Goal: Transaction & Acquisition: Purchase product/service

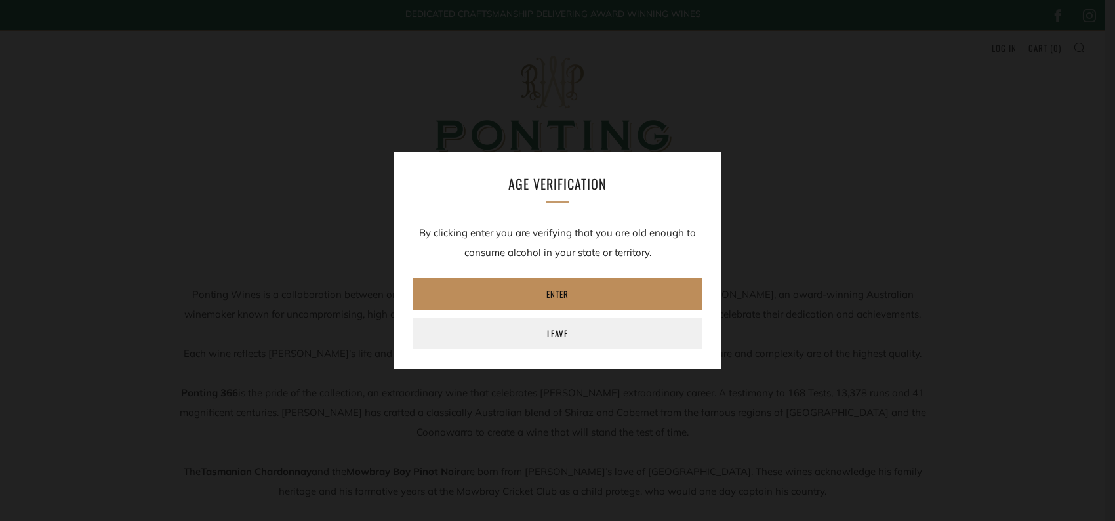
click at [556, 298] on link "Enter" at bounding box center [557, 293] width 288 height 31
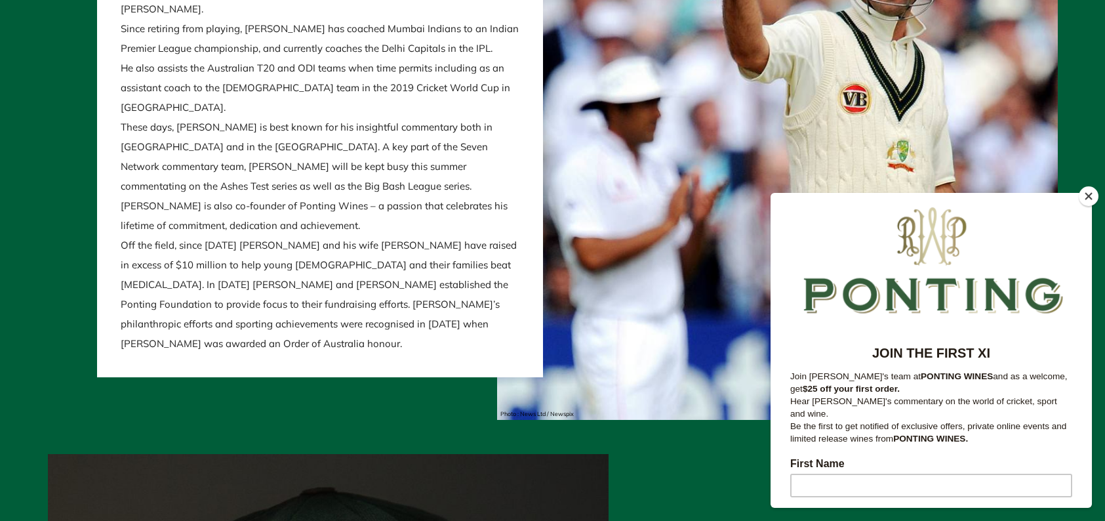
scroll to position [1049, 0]
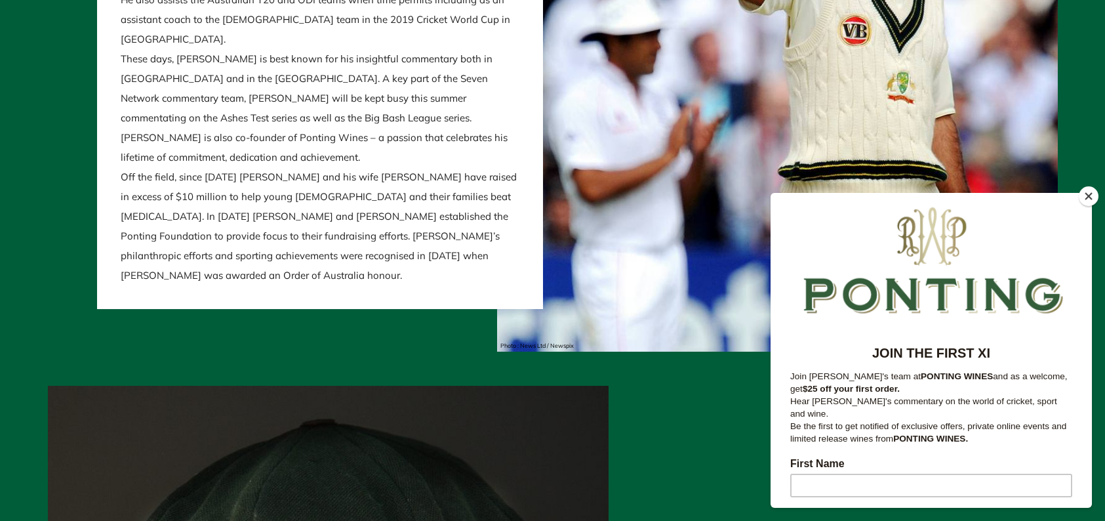
click at [1086, 192] on button "Close" at bounding box center [1089, 196] width 20 height 20
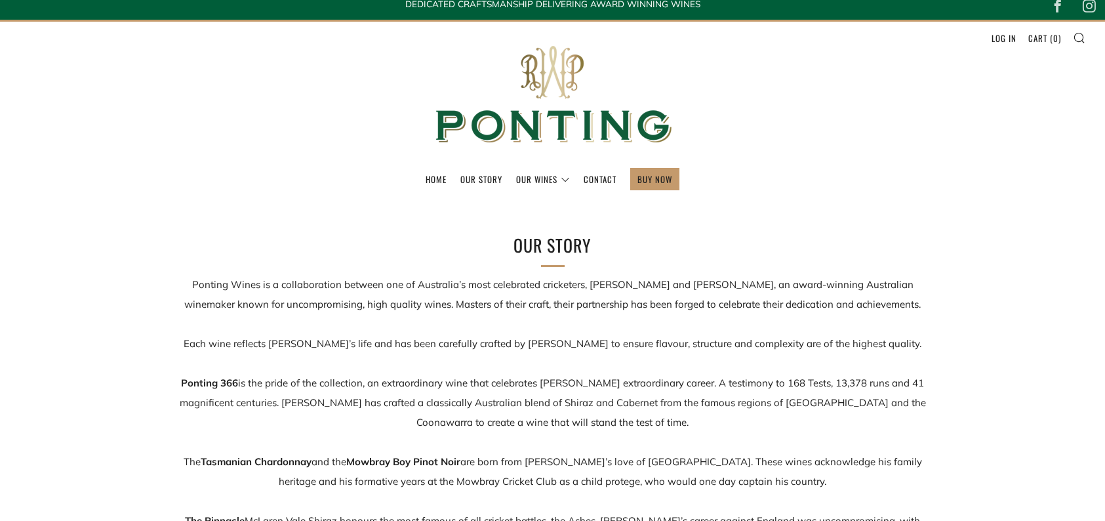
scroll to position [0, 0]
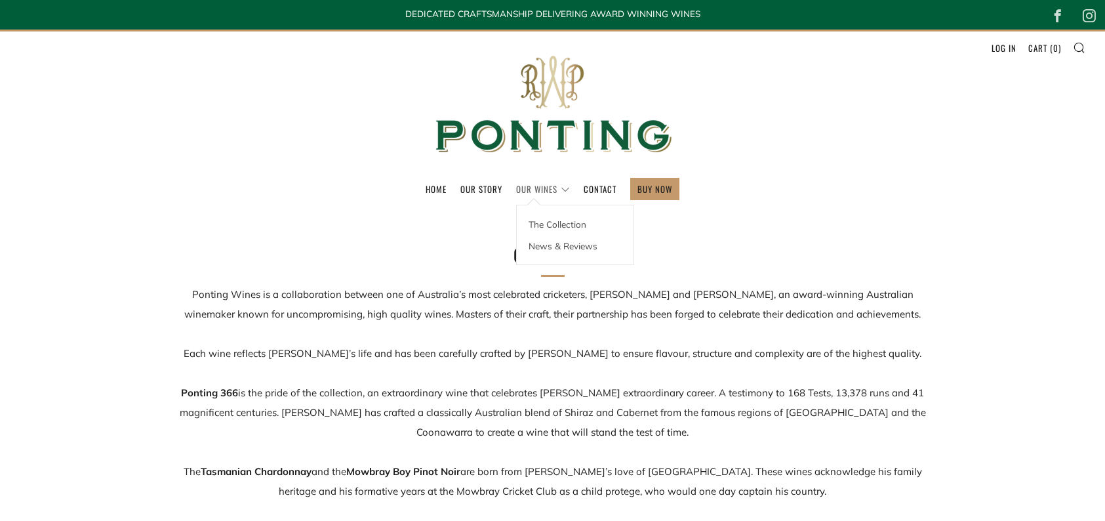
click at [542, 191] on link "Our Wines" at bounding box center [543, 188] width 54 height 21
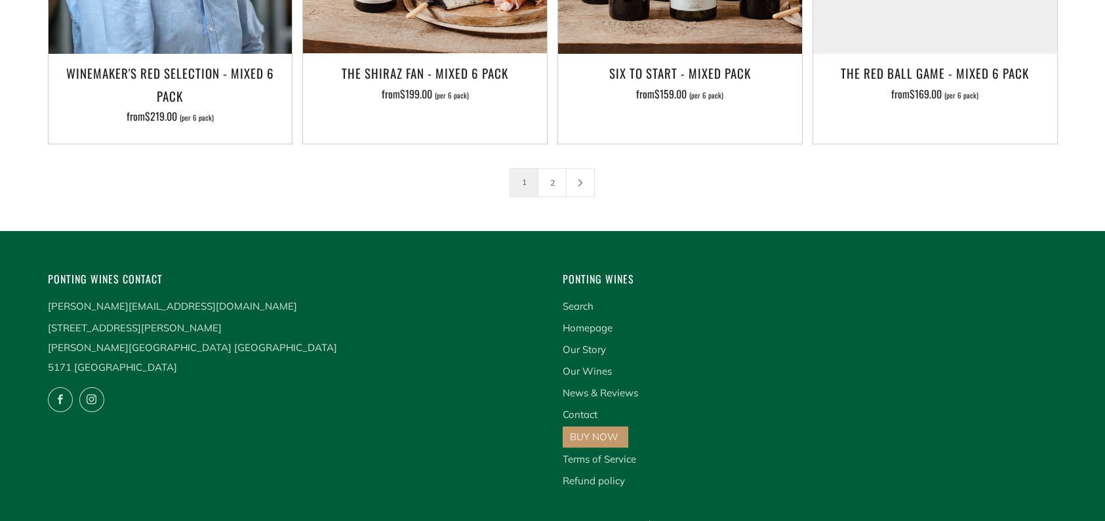
scroll to position [2358, 0]
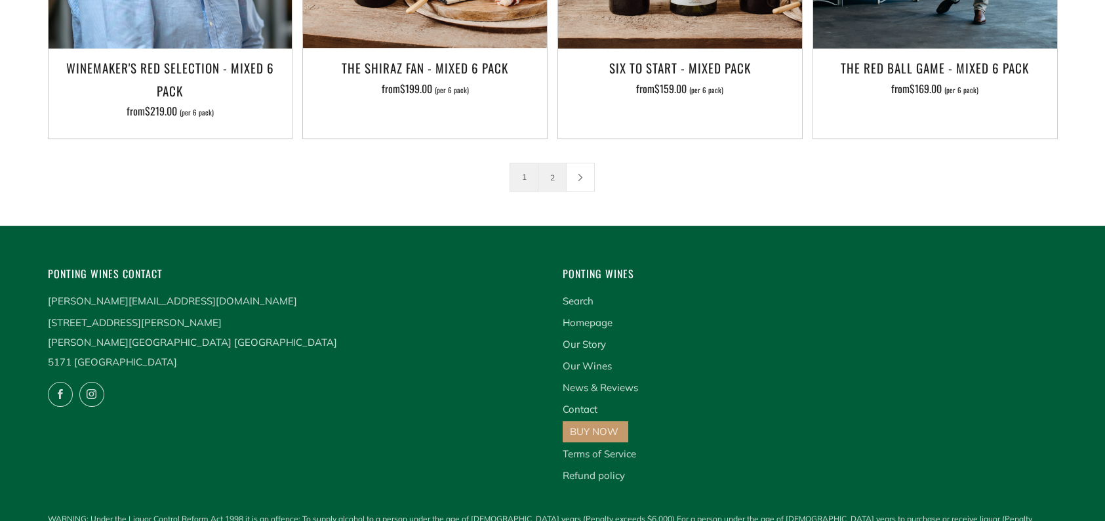
click at [543, 163] on link "2" at bounding box center [552, 177] width 28 height 28
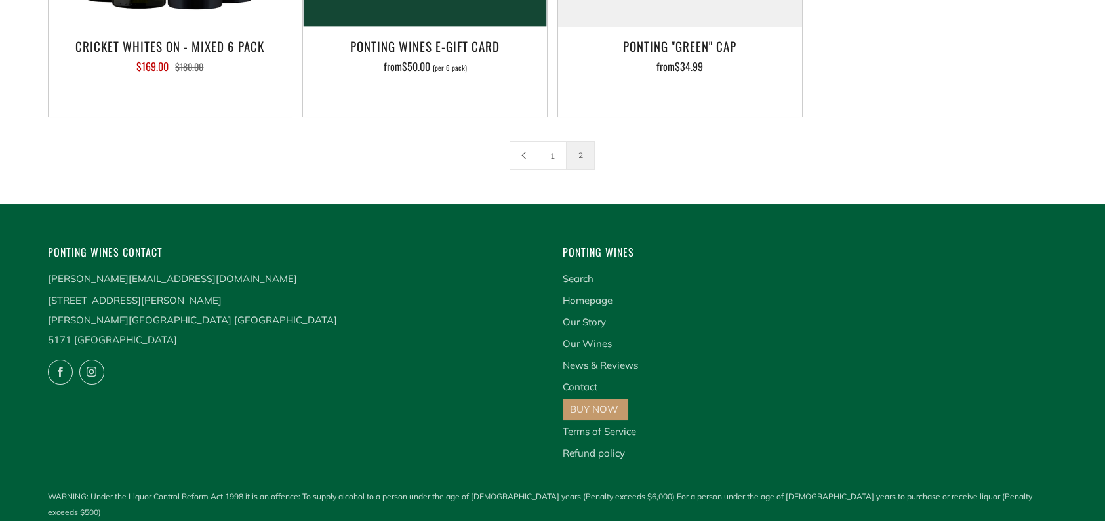
scroll to position [549, 0]
